Goal: Find specific page/section: Find specific page/section

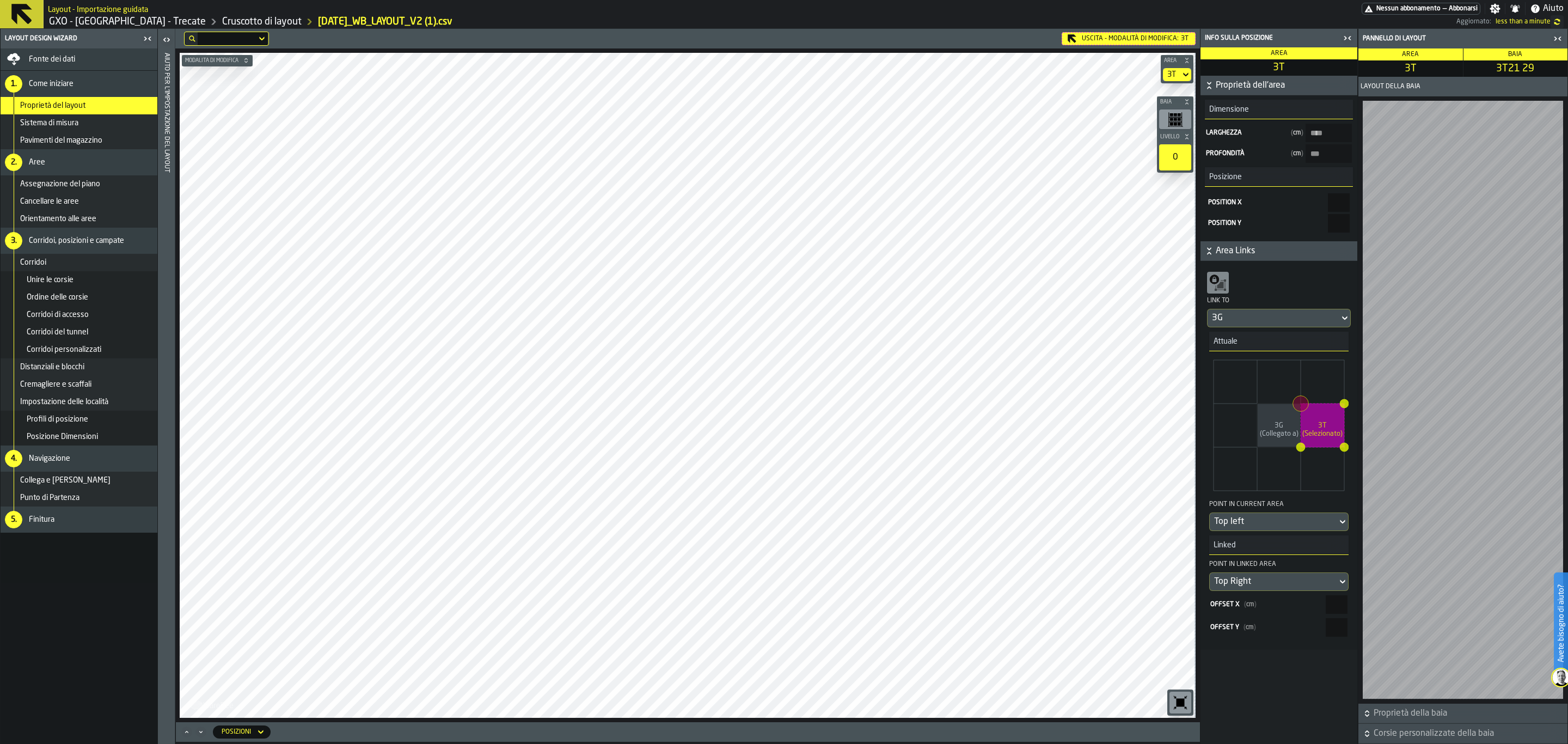
click at [602, 0] on html "Avete bisogno di aiuto? Layout - Importazione guidata Nessun abbonamento — Abbo…" at bounding box center [784, 372] width 1568 height 744
click at [1129, 43] on div "Uscita - Modalità di Modifica: 3T" at bounding box center [1129, 38] width 134 height 13
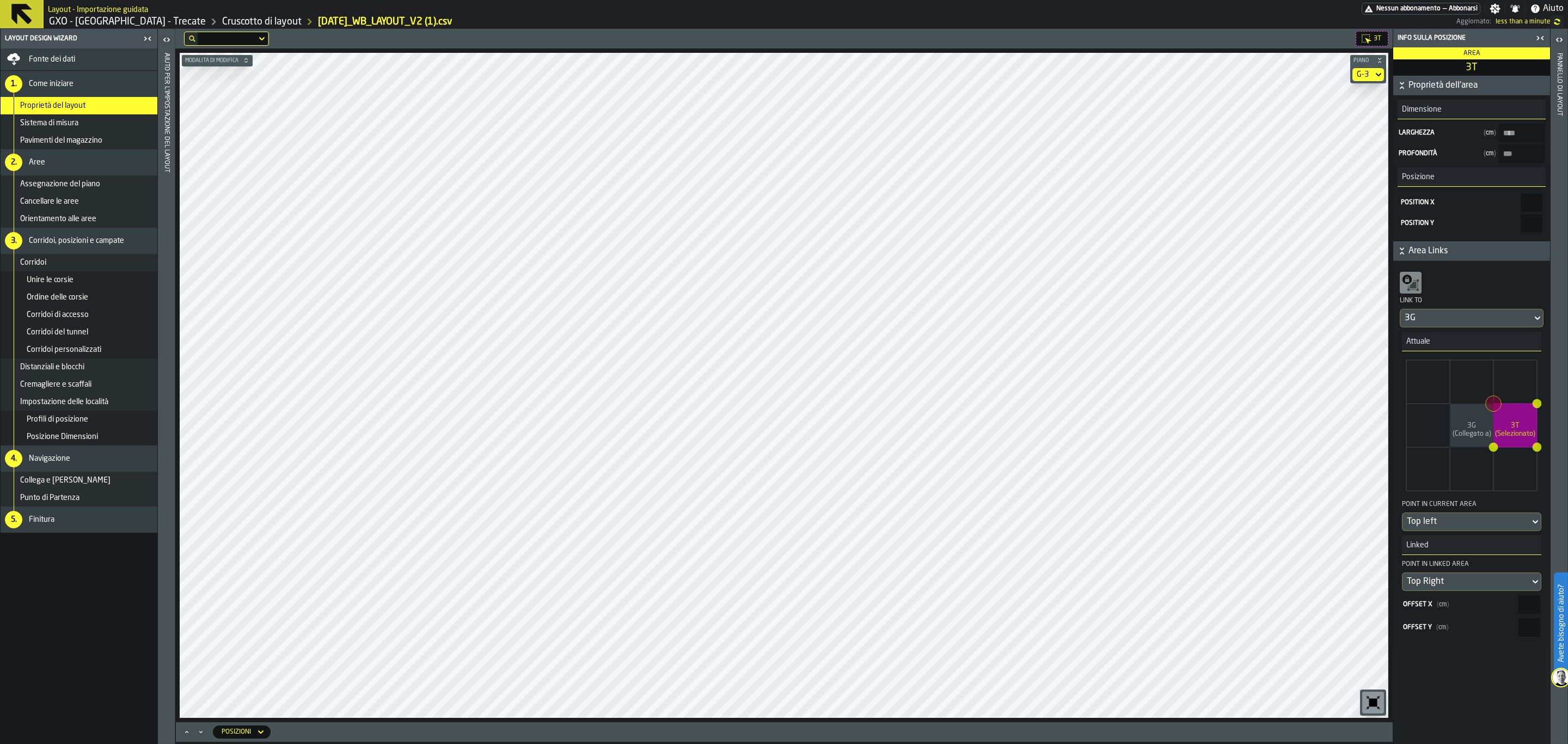
click at [1363, 82] on section "G-3" at bounding box center [1368, 74] width 36 height 17
click at [1361, 72] on div "G-3" at bounding box center [1362, 75] width 12 height 8
click at [1338, 123] on div "G-1" at bounding box center [1349, 120] width 57 height 13
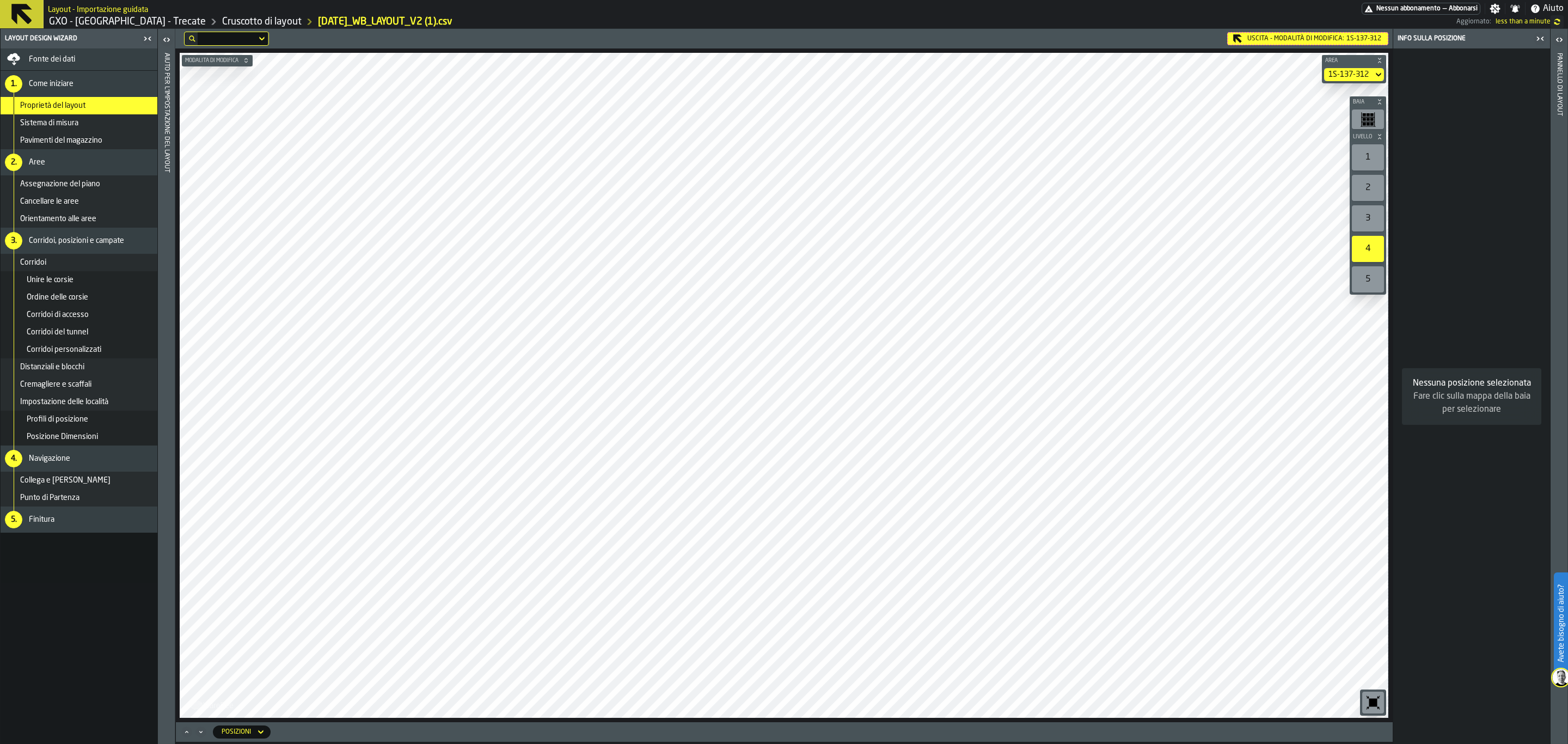
click at [1290, 41] on div "Uscita - Modalità di Modifica: 1S-137-312" at bounding box center [1308, 38] width 161 height 13
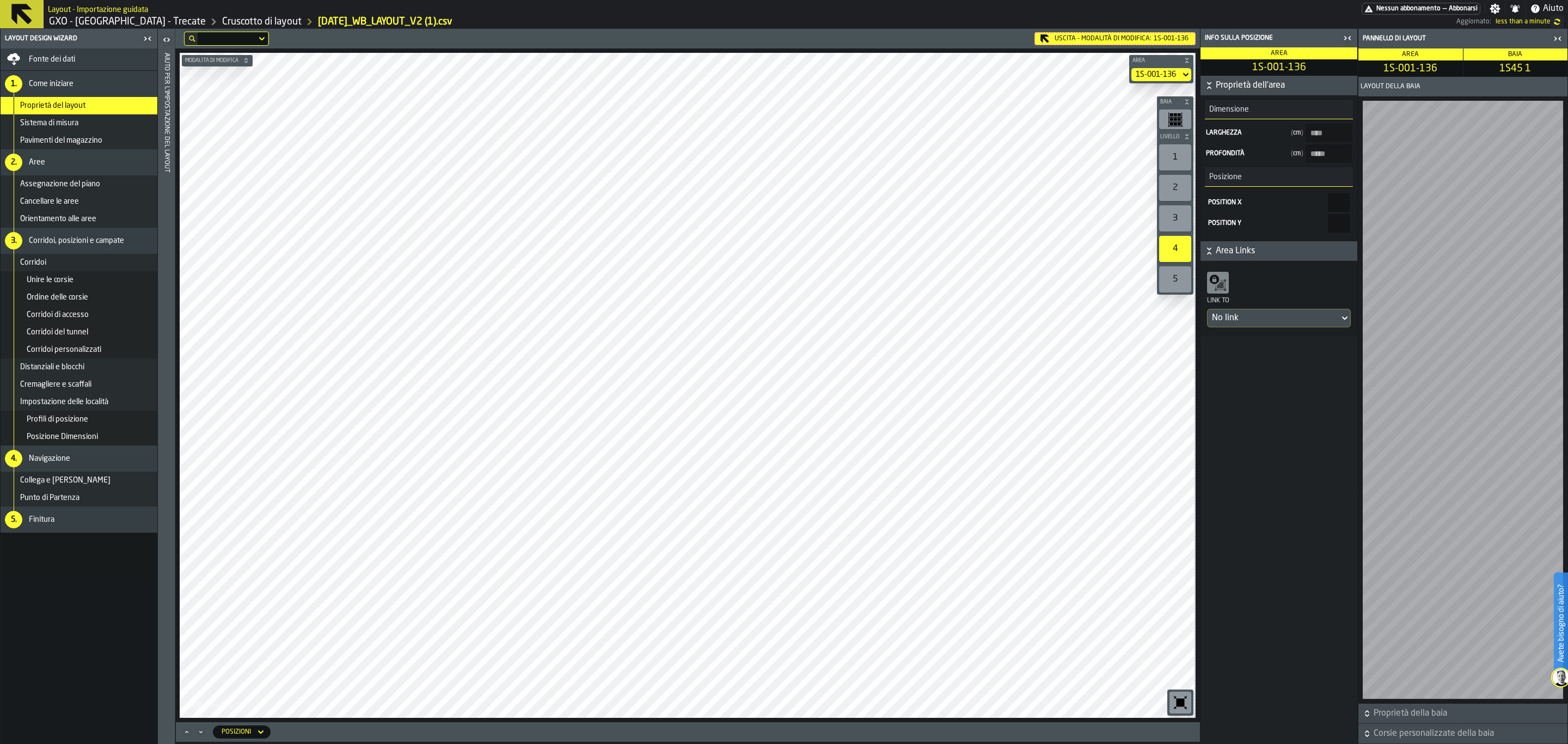
click at [1160, 73] on div "1S-001-136" at bounding box center [1156, 75] width 40 height 8
click at [1132, 38] on div "Uscita - Modalità di Modifica: 1S-001-136" at bounding box center [1115, 38] width 161 height 13
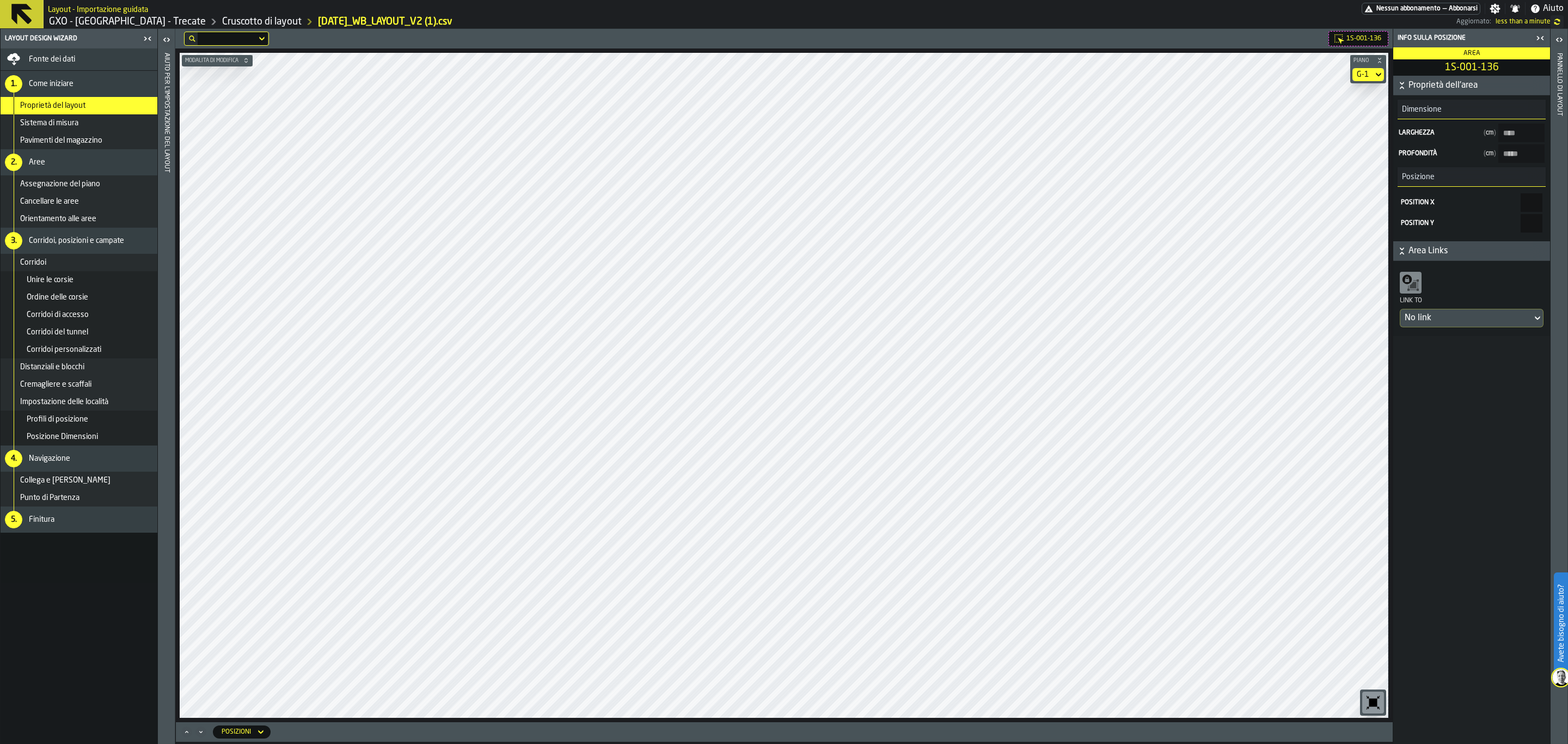
click at [1369, 73] on div "G-1" at bounding box center [1363, 74] width 21 height 13
click at [1347, 165] on li "G-2" at bounding box center [1349, 173] width 70 height 26
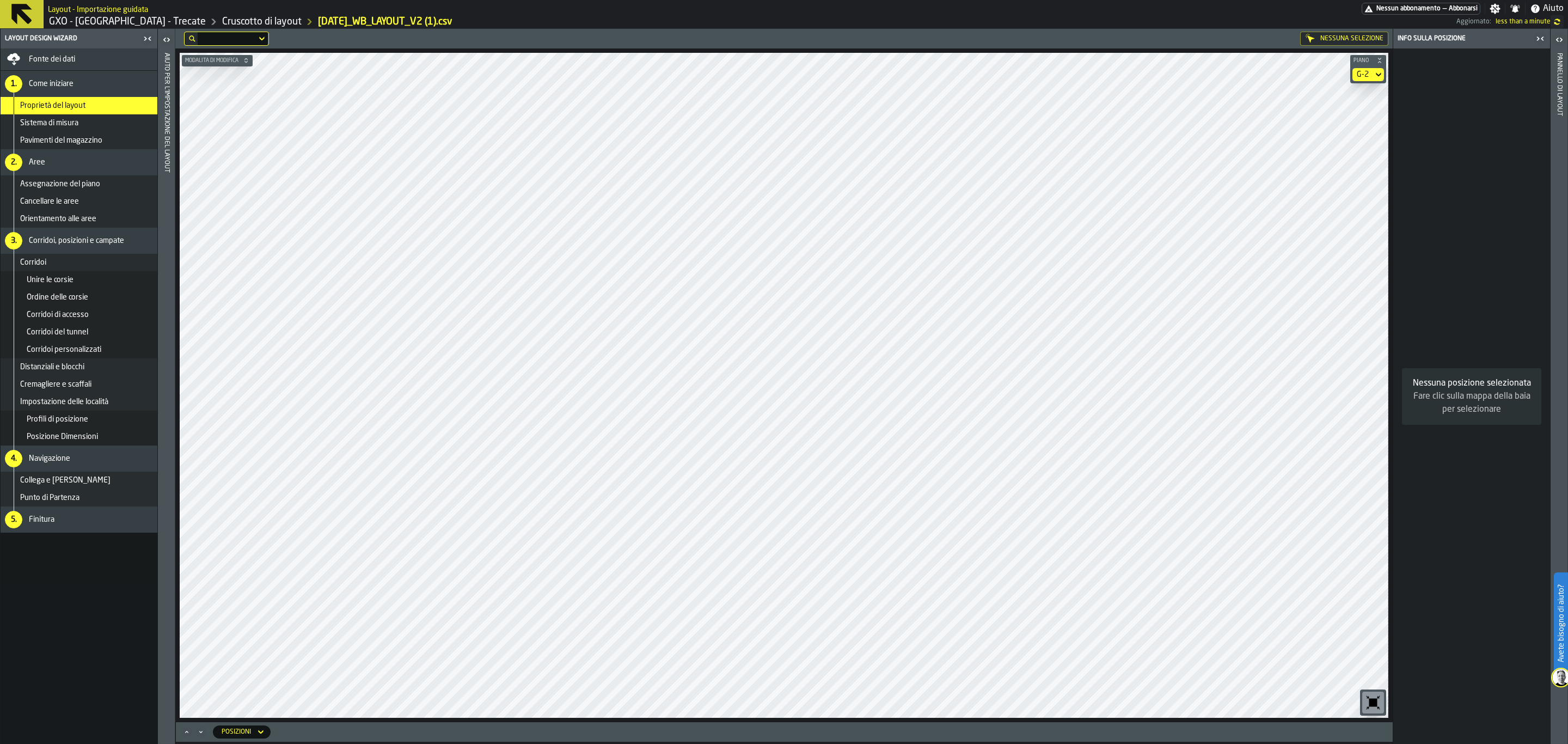
click at [1361, 71] on div "G-2" at bounding box center [1362, 75] width 12 height 8
click at [1364, 90] on div "G-0" at bounding box center [1349, 94] width 57 height 13
click at [1359, 78] on div "G-0" at bounding box center [1362, 75] width 12 height 8
click at [1343, 149] on div "G-3" at bounding box center [1349, 146] width 57 height 13
click at [1368, 73] on div "G-3" at bounding box center [1362, 75] width 12 height 8
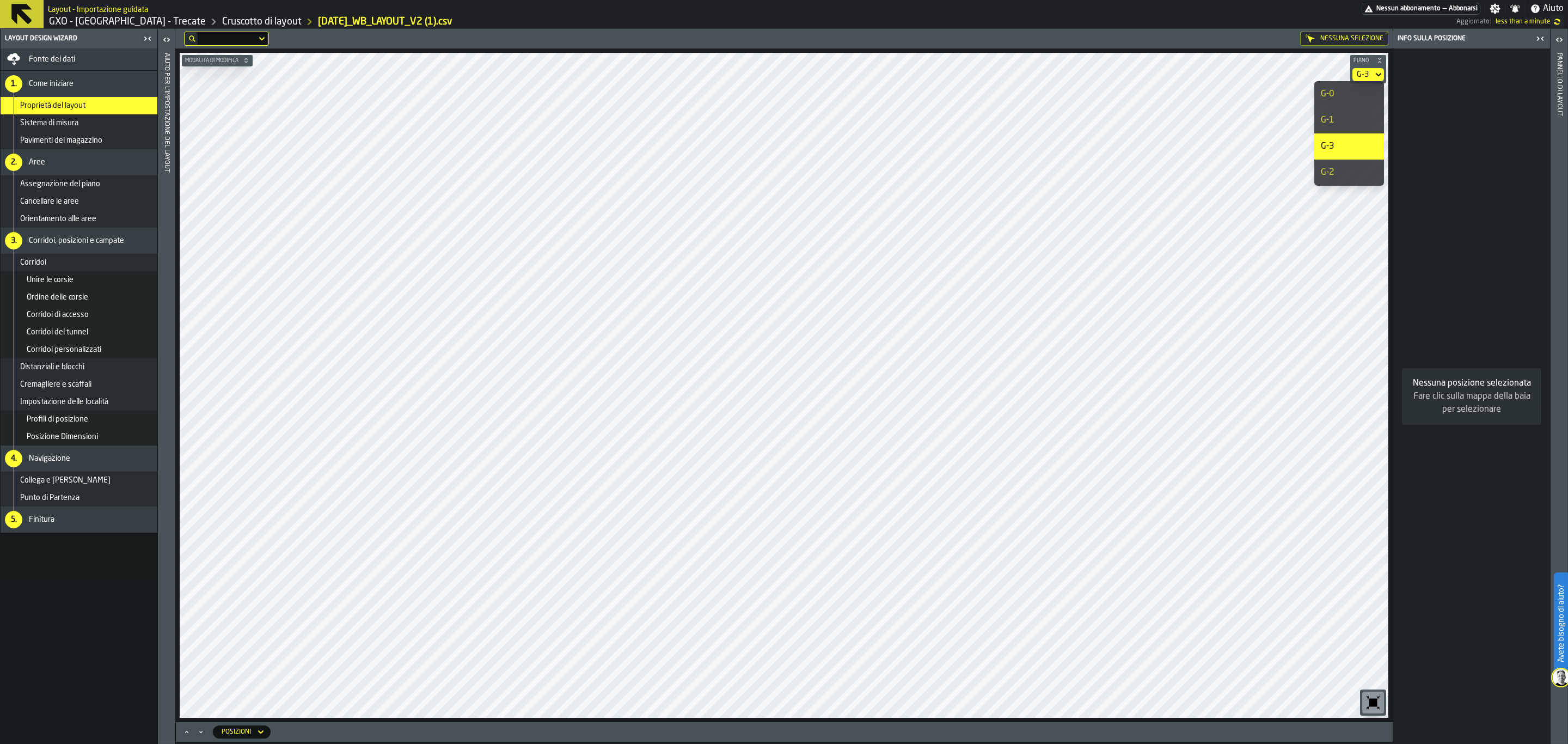
drag, startPoint x: 1359, startPoint y: 121, endPoint x: 1349, endPoint y: 116, distance: 11.2
click at [1359, 122] on div "G-1" at bounding box center [1349, 120] width 57 height 13
click at [1292, 38] on div "Uscita - Modalità di Modifica: Area" at bounding box center [1317, 38] width 143 height 13
